Goal: Transaction & Acquisition: Purchase product/service

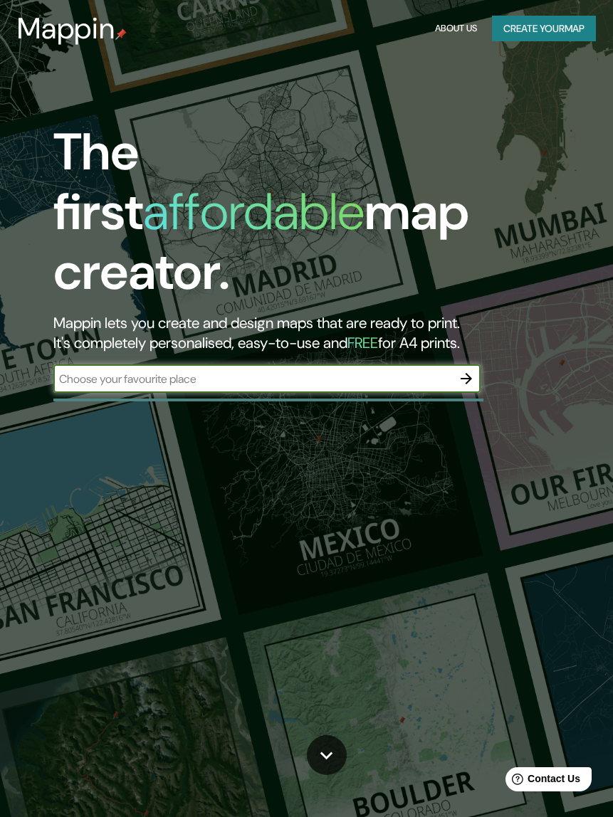
click at [411, 371] on input "text" at bounding box center [252, 379] width 399 height 16
type input "[GEOGRAPHIC_DATA]"
click at [477, 365] on button "button" at bounding box center [466, 379] width 28 height 28
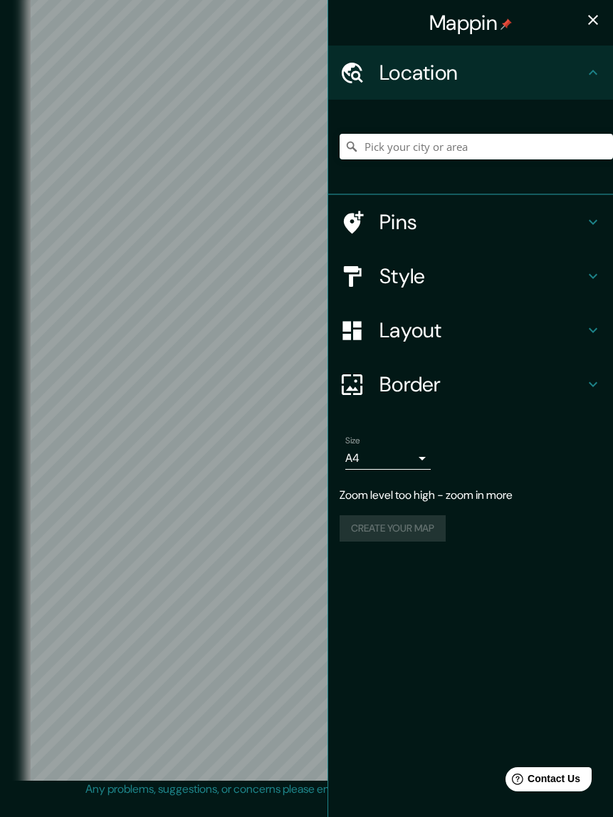
click at [586, 71] on icon at bounding box center [592, 72] width 17 height 17
click at [594, 75] on icon at bounding box center [592, 72] width 17 height 17
click at [525, 152] on input "Pick your city or area" at bounding box center [476, 147] width 273 height 26
click at [600, 215] on icon at bounding box center [592, 222] width 17 height 17
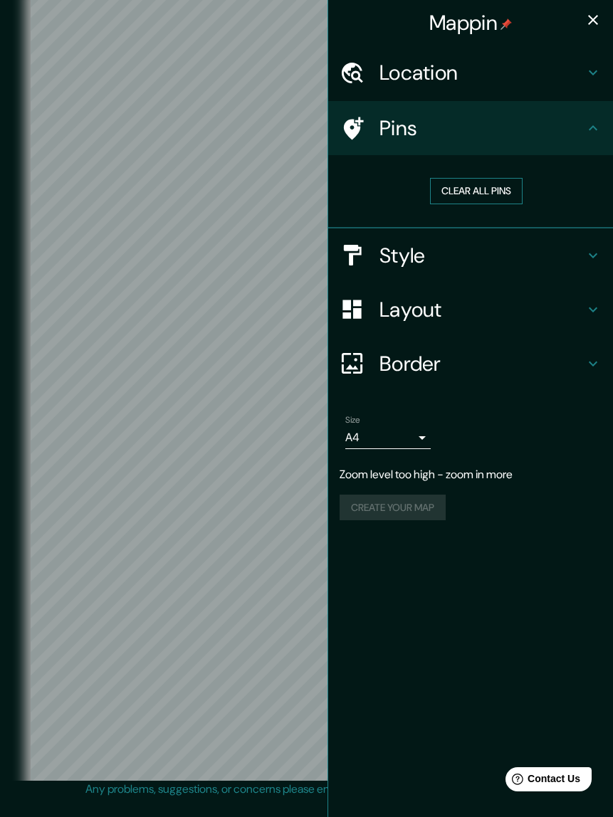
click at [508, 193] on button "Clear all pins" at bounding box center [476, 191] width 93 height 26
click at [602, 128] on div "Pins" at bounding box center [470, 128] width 285 height 54
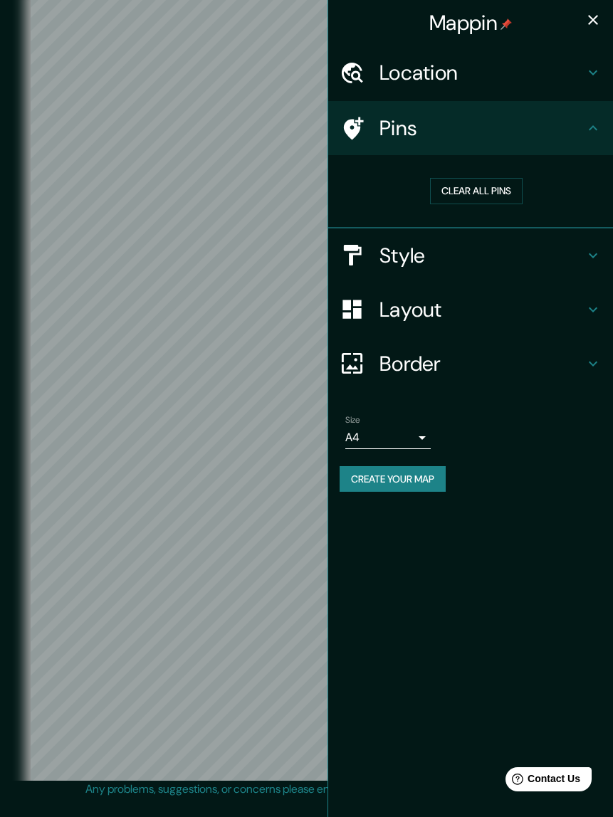
click at [589, 251] on icon at bounding box center [592, 255] width 17 height 17
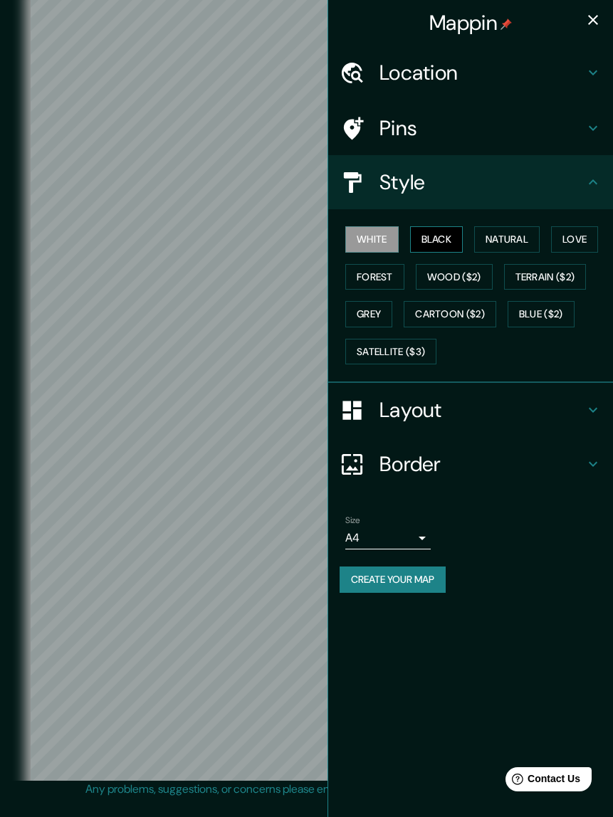
click at [452, 238] on button "Black" at bounding box center [436, 239] width 53 height 26
click at [515, 236] on button "Natural" at bounding box center [506, 239] width 65 height 26
click at [385, 238] on button "White" at bounding box center [371, 239] width 53 height 26
click at [570, 243] on button "Love" at bounding box center [574, 239] width 47 height 26
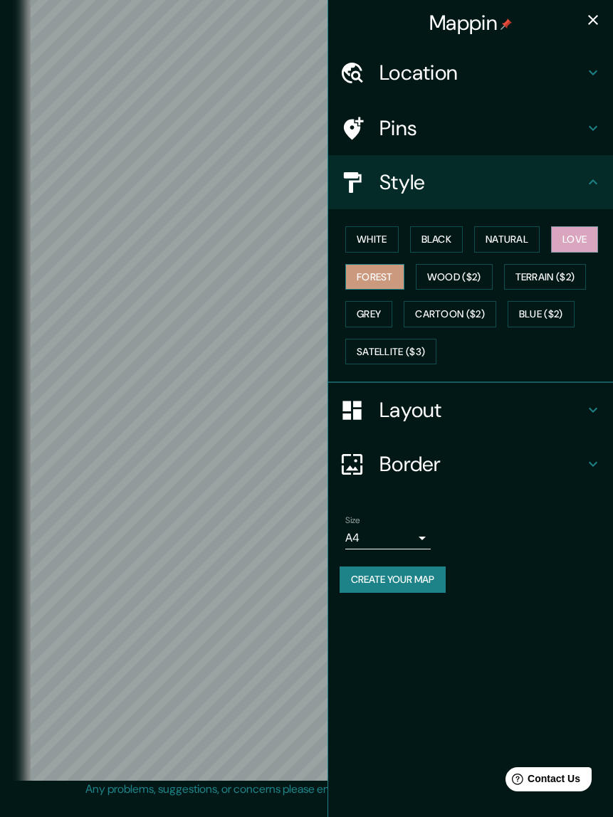
click at [381, 281] on button "Forest" at bounding box center [374, 277] width 59 height 26
click at [407, 355] on button "Satellite ($3)" at bounding box center [390, 352] width 91 height 26
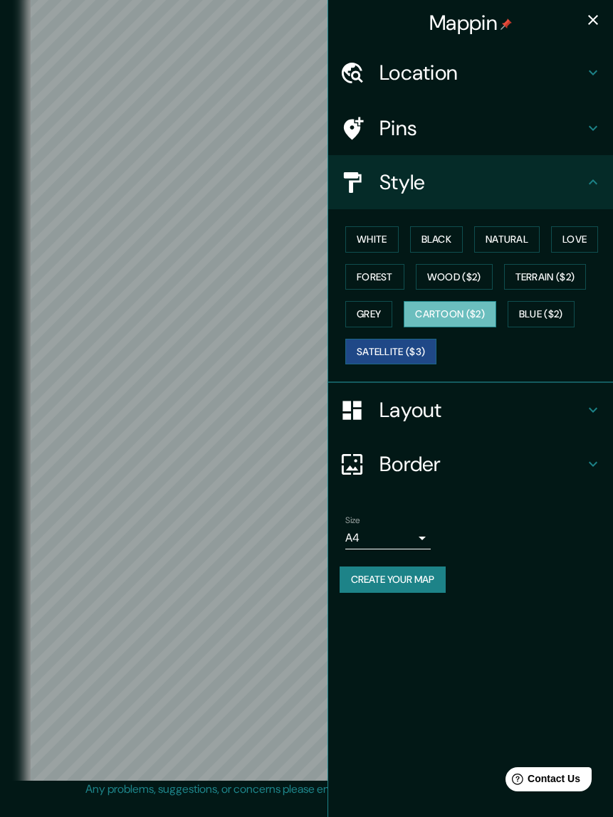
click at [485, 315] on button "Cartoon ($2)" at bounding box center [450, 314] width 93 height 26
click at [388, 237] on button "White" at bounding box center [371, 239] width 53 height 26
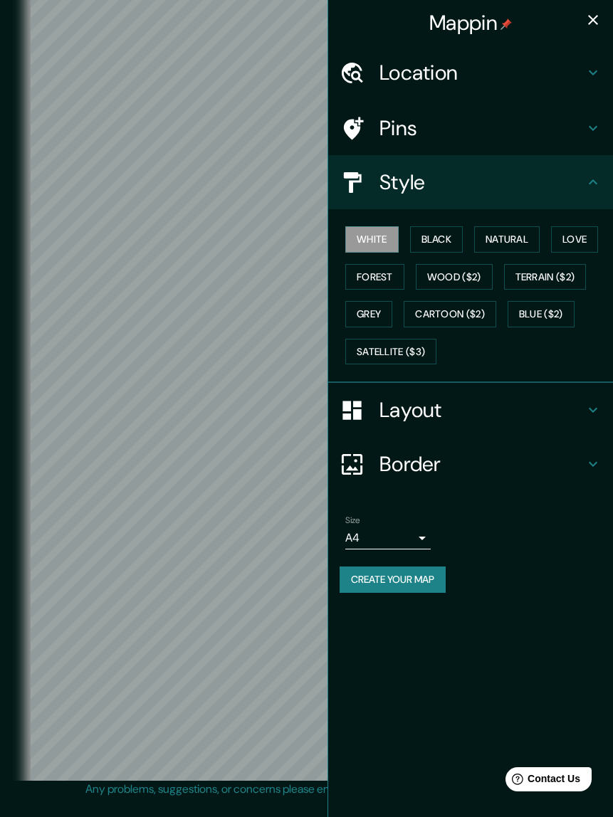
click at [547, 415] on h4 "Layout" at bounding box center [481, 410] width 205 height 26
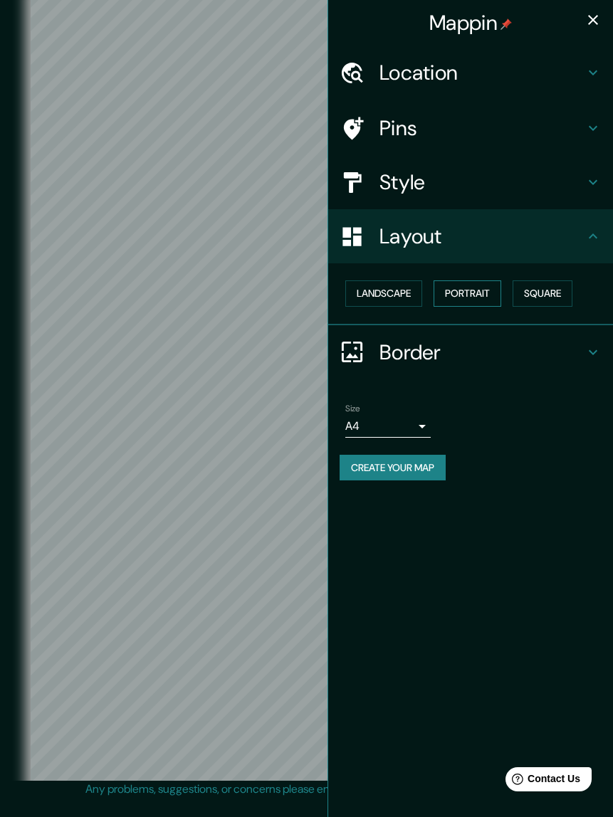
click at [486, 293] on button "Portrait" at bounding box center [468, 294] width 68 height 26
click at [593, 358] on icon at bounding box center [592, 352] width 17 height 17
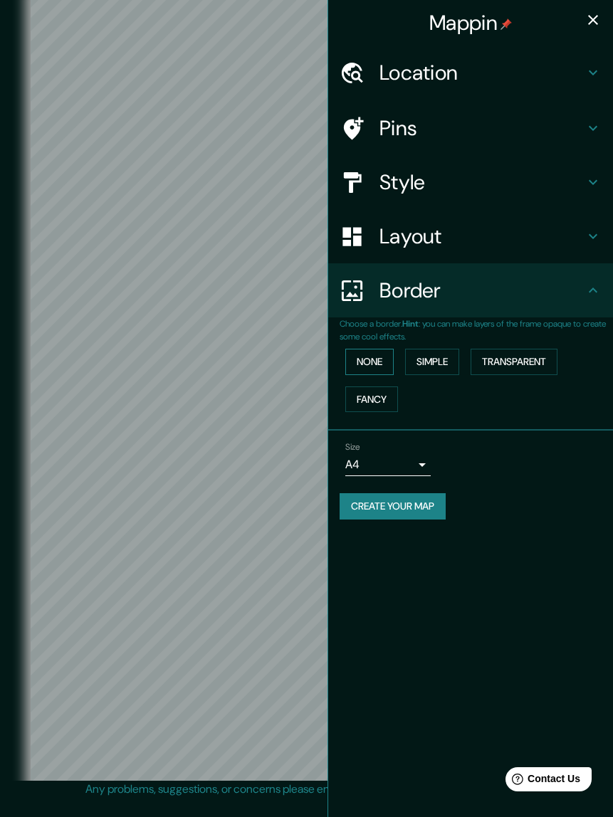
click at [382, 360] on button "None" at bounding box center [369, 362] width 48 height 26
click at [515, 513] on div "Create your map" at bounding box center [471, 506] width 262 height 26
click at [599, 14] on icon "button" at bounding box center [592, 19] width 17 height 17
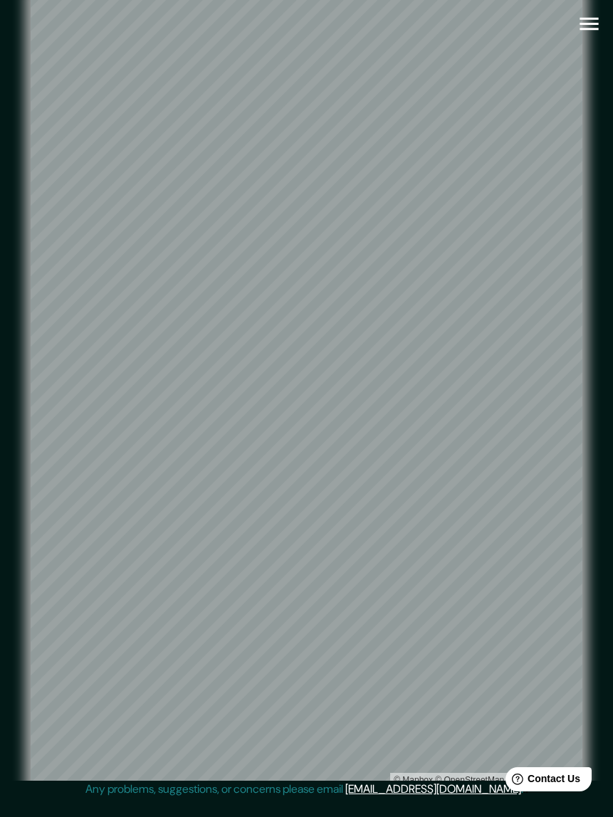
click at [589, 22] on icon "button" at bounding box center [589, 23] width 25 height 25
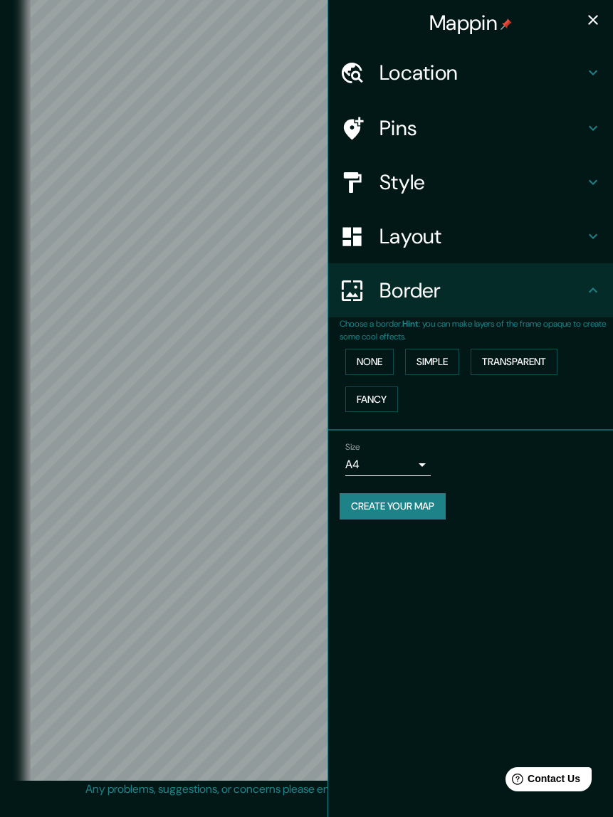
click at [421, 464] on body "Mappin Location Pins Style Layout Border Choose a border. Hint : you can make l…" at bounding box center [306, 408] width 613 height 817
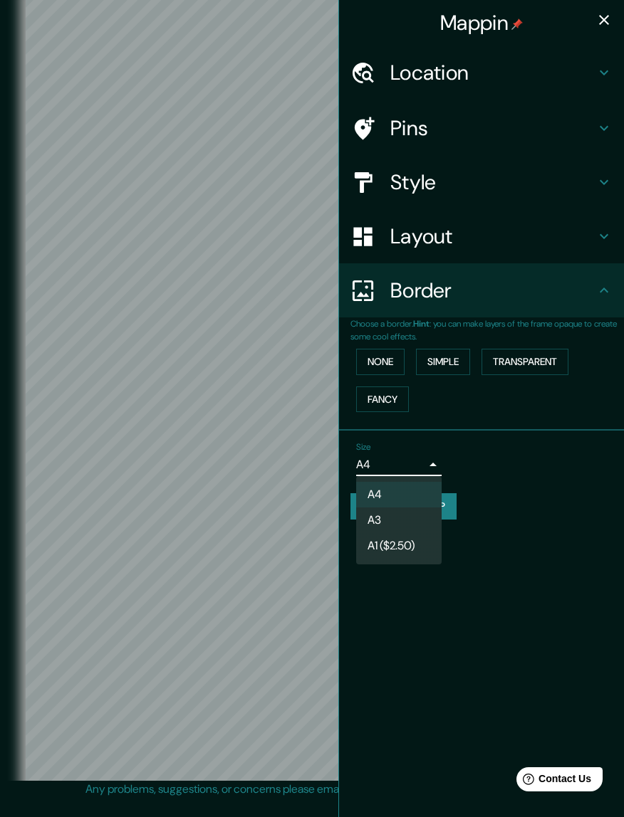
click at [404, 466] on div at bounding box center [312, 408] width 624 height 817
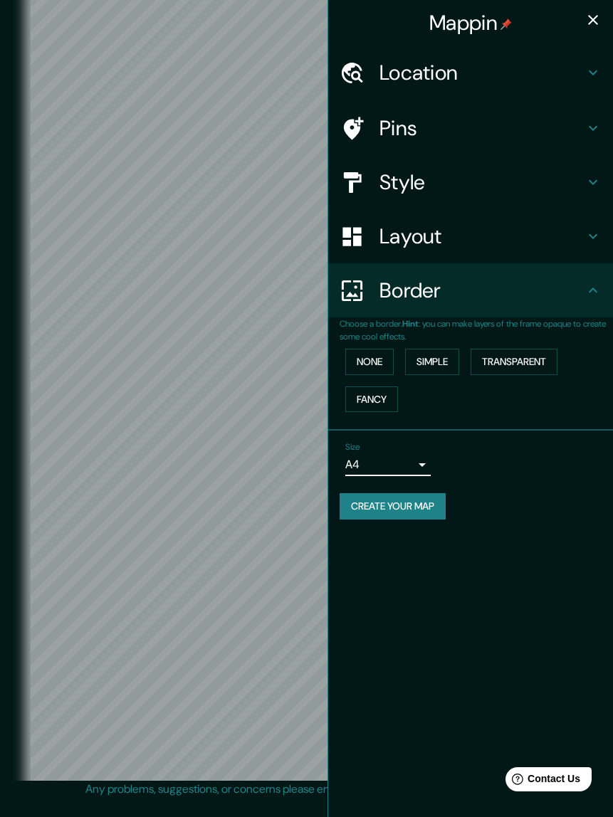
click at [414, 464] on body "Mappin Location Pins Style Layout Border Choose a border. Hint : you can make l…" at bounding box center [306, 408] width 613 height 817
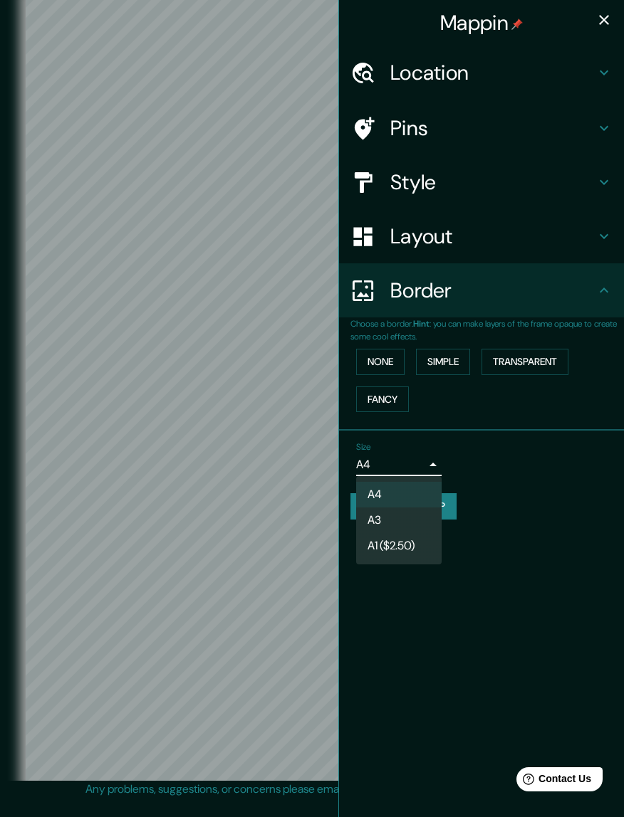
click at [400, 516] on li "A3" at bounding box center [398, 521] width 85 height 26
type input "a4"
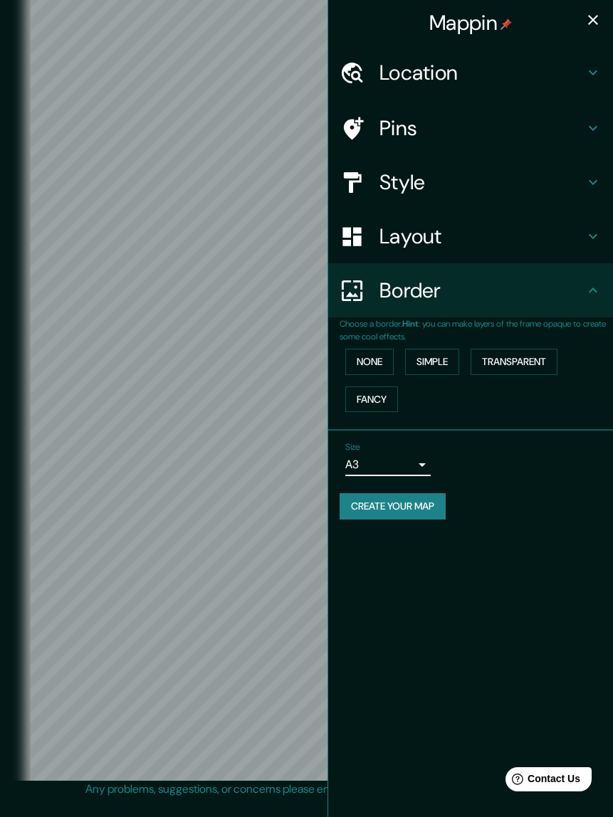
click at [592, 76] on icon at bounding box center [592, 72] width 17 height 17
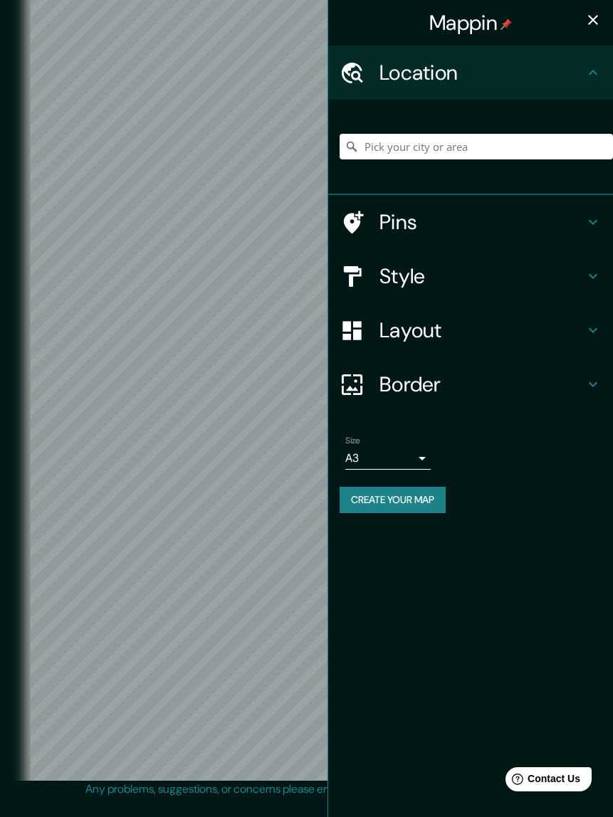
click at [594, 73] on icon at bounding box center [593, 72] width 9 height 5
click at [577, 276] on h4 "Style" at bounding box center [481, 276] width 205 height 26
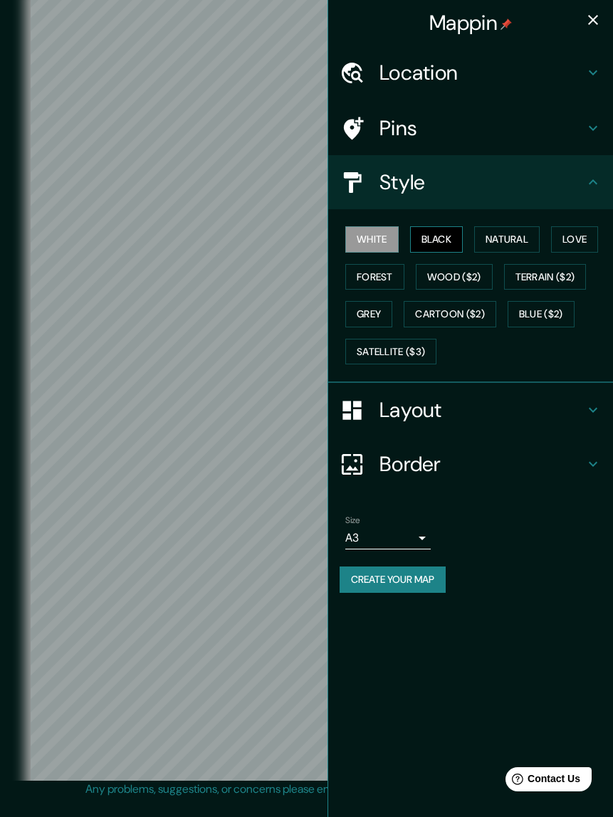
click at [453, 238] on button "Black" at bounding box center [436, 239] width 53 height 26
click at [595, 20] on icon "button" at bounding box center [592, 19] width 17 height 17
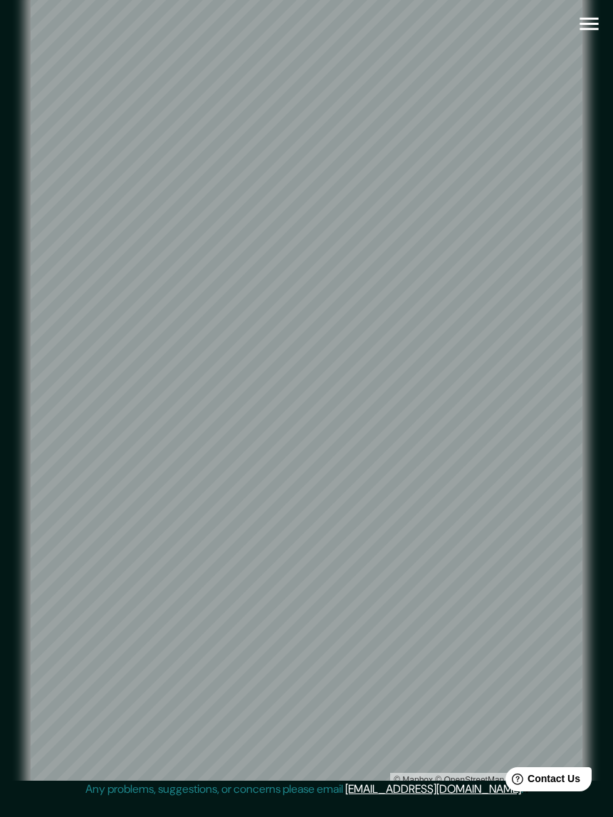
click at [595, 19] on icon "button" at bounding box center [589, 24] width 19 height 13
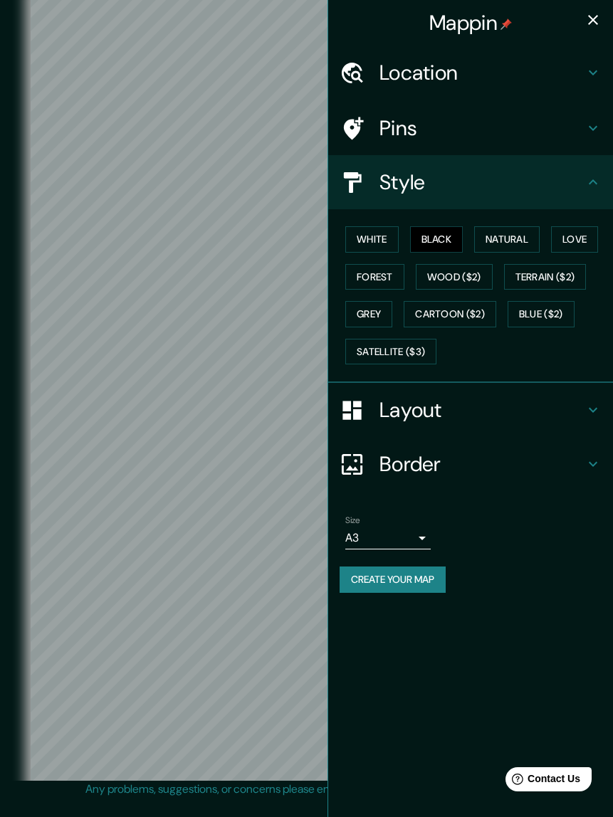
click at [410, 585] on button "Create your map" at bounding box center [393, 580] width 106 height 26
click at [415, 579] on button "Create your map" at bounding box center [393, 580] width 106 height 26
click at [594, 129] on icon at bounding box center [593, 128] width 9 height 5
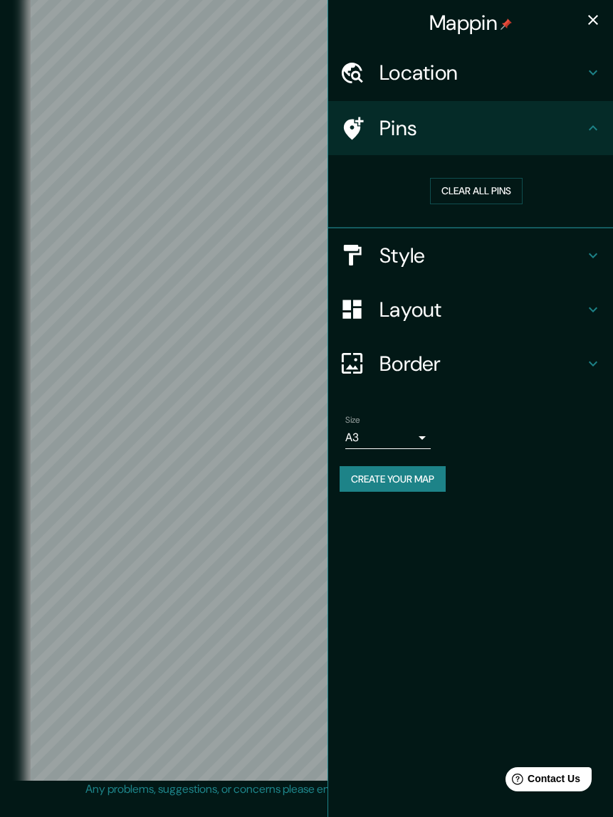
click at [594, 66] on icon at bounding box center [592, 72] width 17 height 17
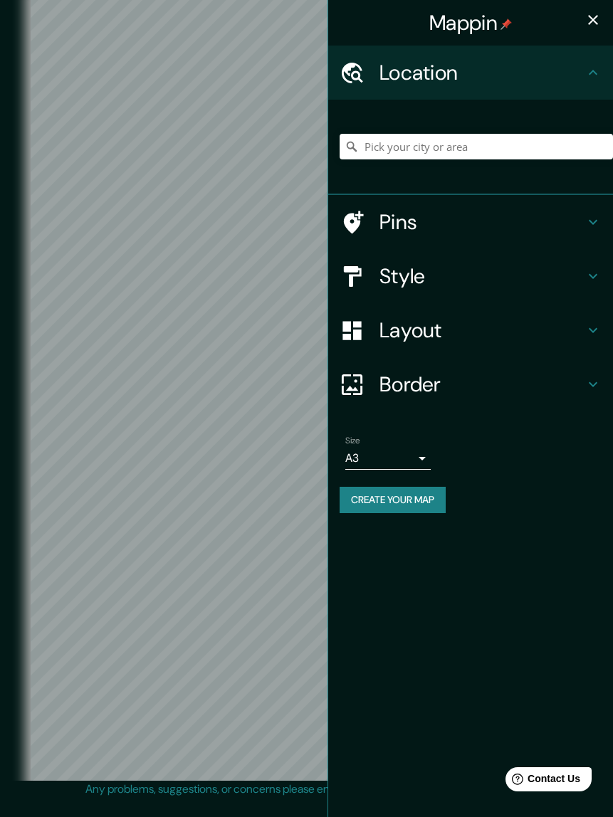
click at [562, 275] on h4 "Style" at bounding box center [481, 276] width 205 height 26
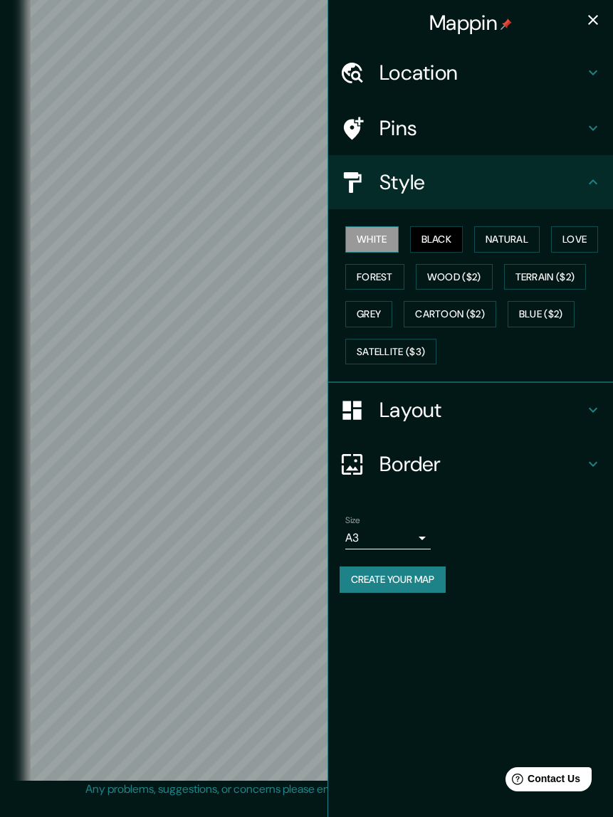
click at [379, 238] on button "White" at bounding box center [371, 239] width 53 height 26
click at [431, 573] on button "Create your map" at bounding box center [393, 580] width 106 height 26
